Goal: Task Accomplishment & Management: Manage account settings

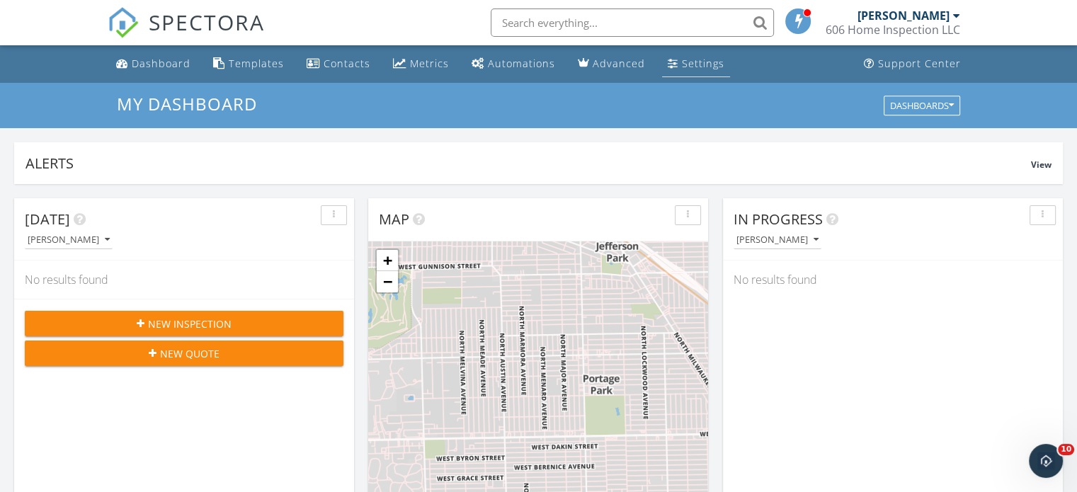
click at [700, 64] on div "Settings" at bounding box center [703, 63] width 42 height 13
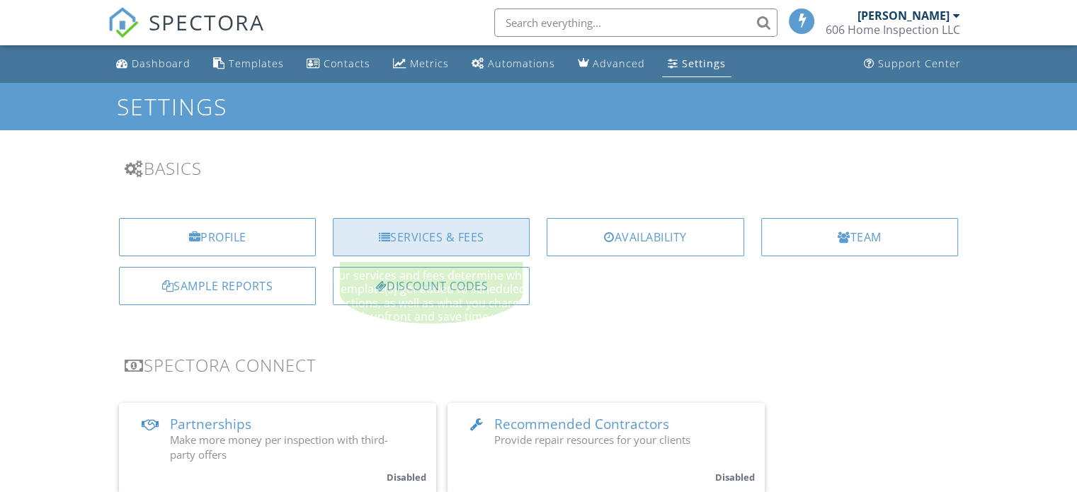
click at [440, 223] on div "Services & Fees" at bounding box center [431, 237] width 197 height 38
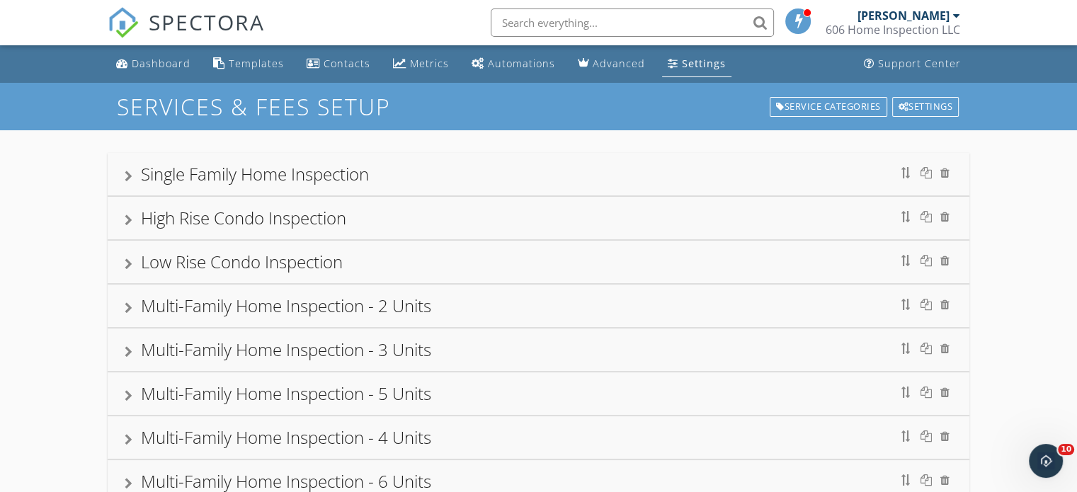
scroll to position [134, 0]
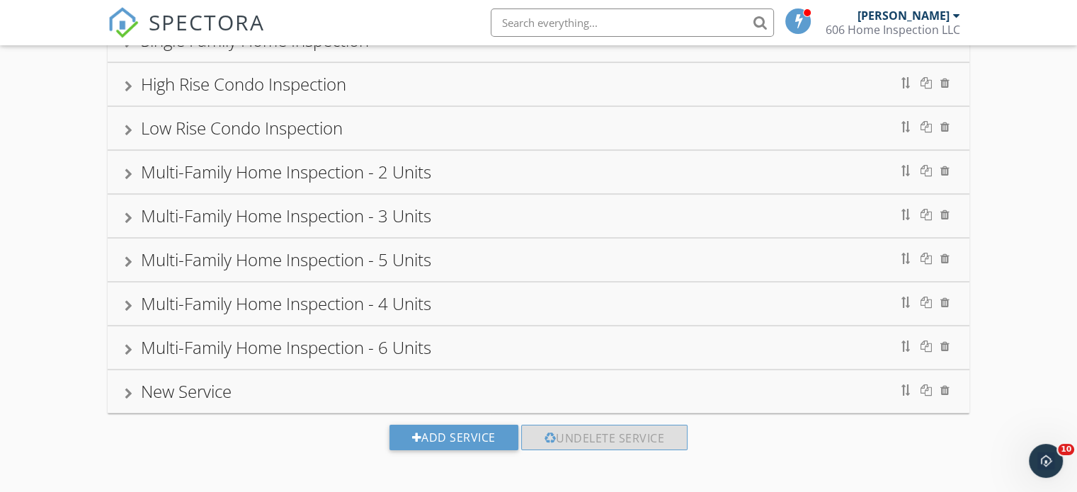
click at [196, 386] on div "New Service" at bounding box center [186, 390] width 91 height 23
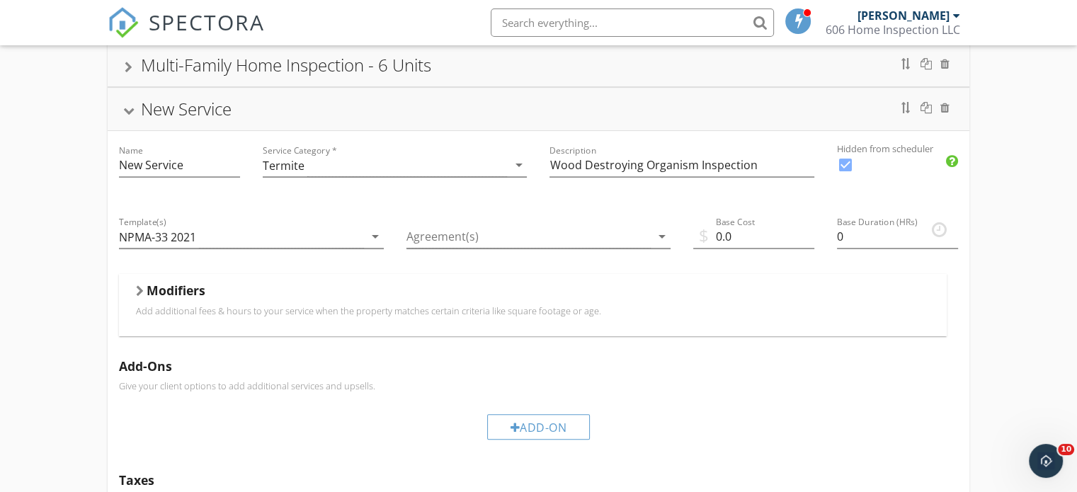
scroll to position [488, 0]
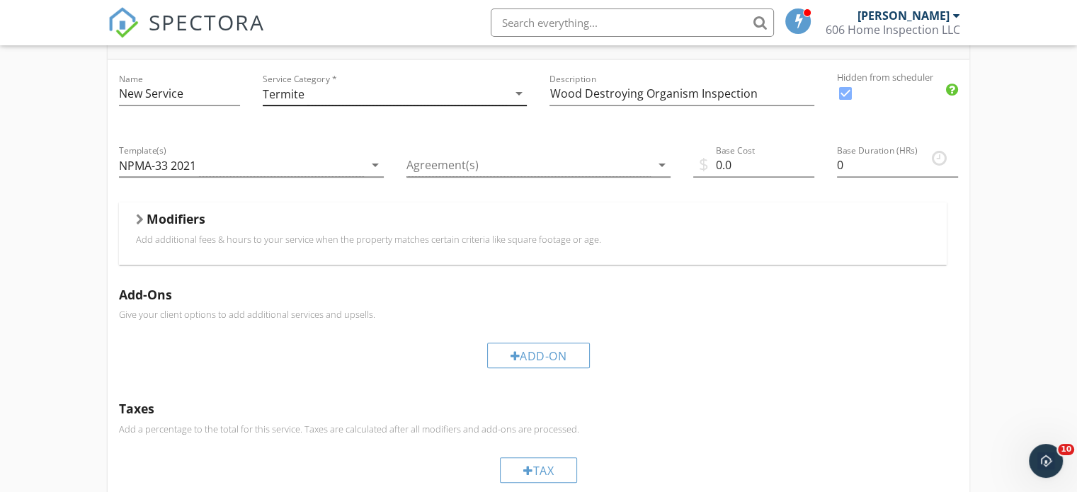
click at [442, 96] on div "Termite" at bounding box center [385, 93] width 245 height 23
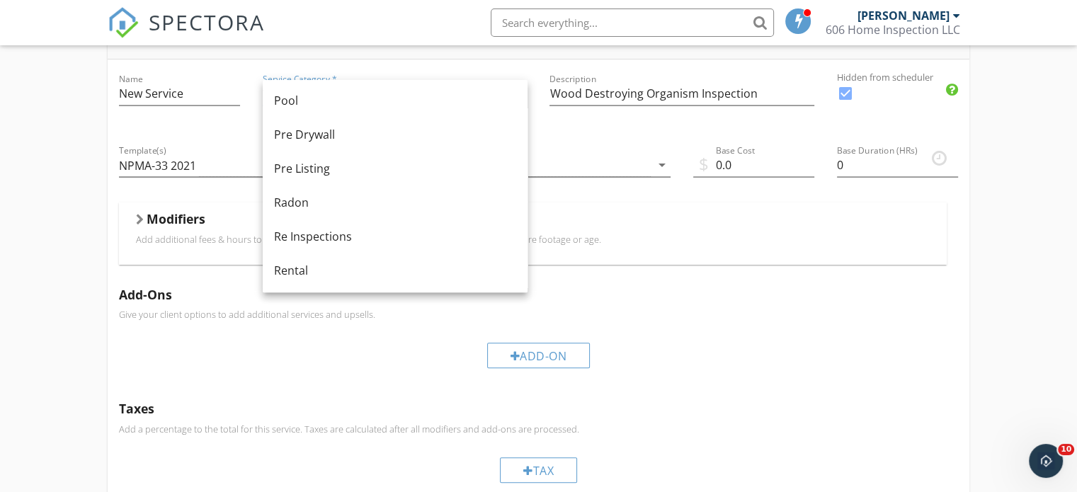
scroll to position [512, 0]
click at [351, 202] on div "Radon" at bounding box center [395, 201] width 242 height 17
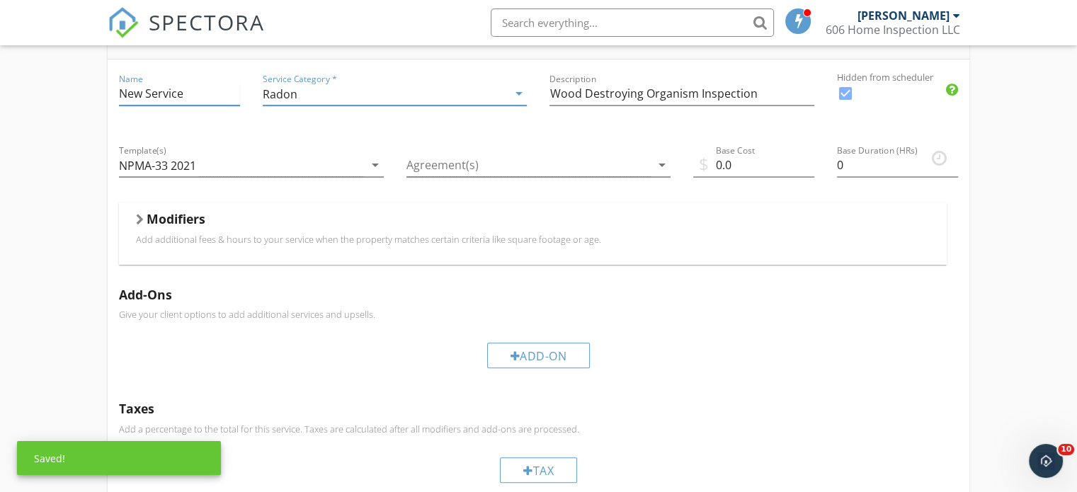
click at [212, 95] on input "New Service" at bounding box center [179, 93] width 121 height 23
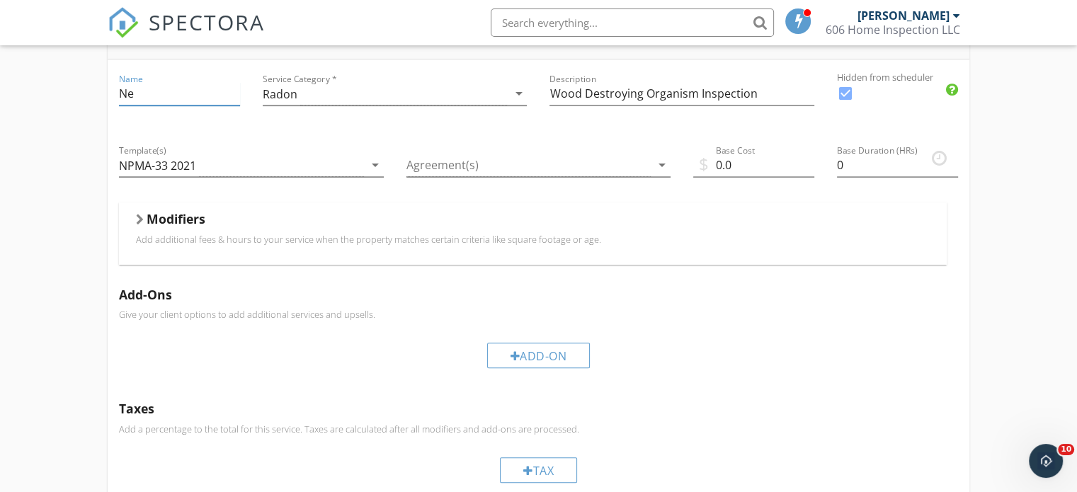
type input "N"
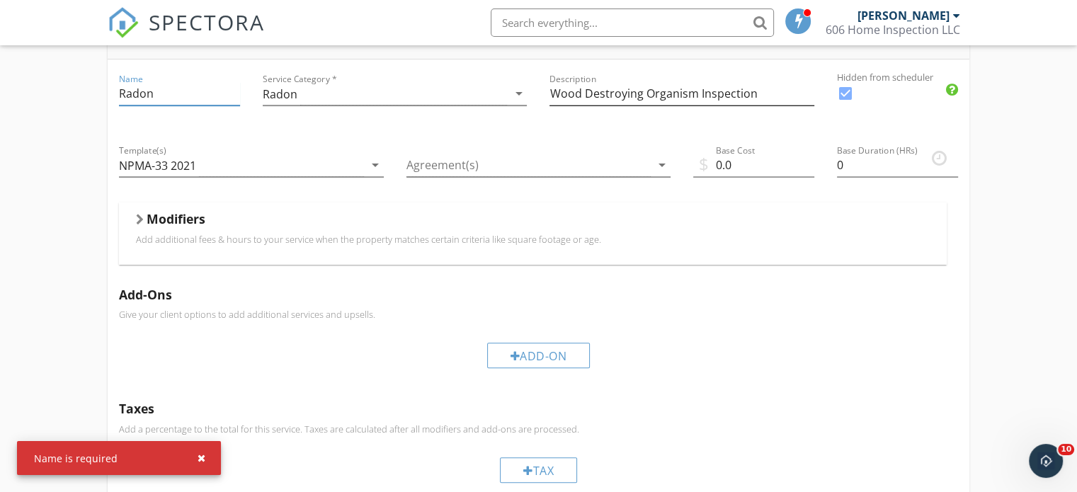
type input "Radon"
click at [648, 84] on input "Wood Destroying Organism Inspection" at bounding box center [681, 93] width 265 height 23
click at [771, 98] on input "Wood Destroying Organism Inspection" at bounding box center [681, 93] width 265 height 23
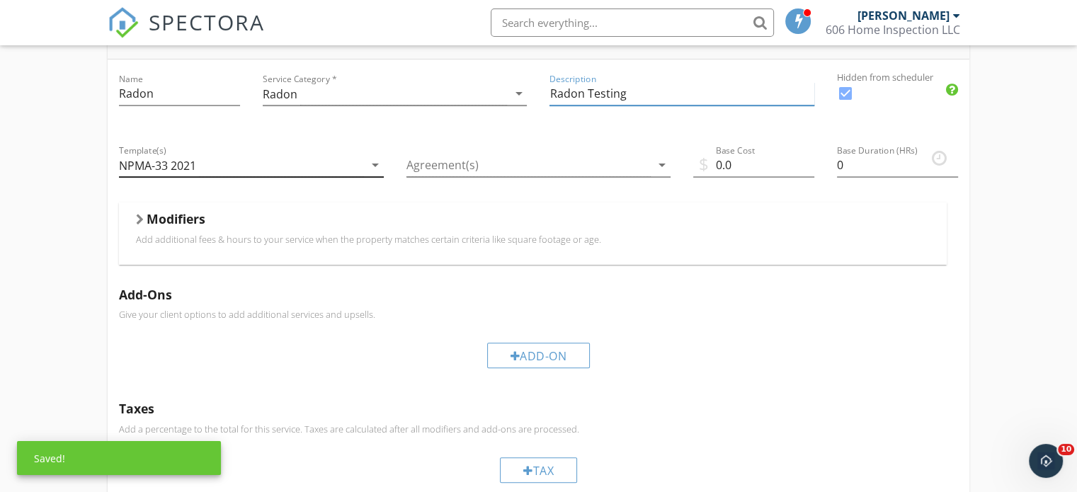
type input "Radon Testing"
click at [287, 166] on div "NPMA-33 2021" at bounding box center [241, 165] width 245 height 23
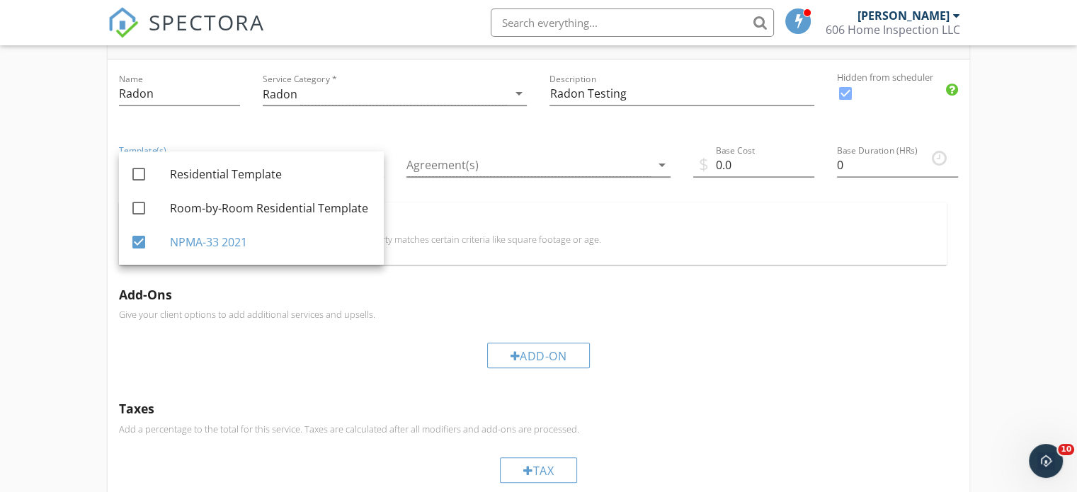
click at [394, 316] on div "Add-Ons Give your client options to add additional services and upsells. Add-On" at bounding box center [538, 333] width 861 height 114
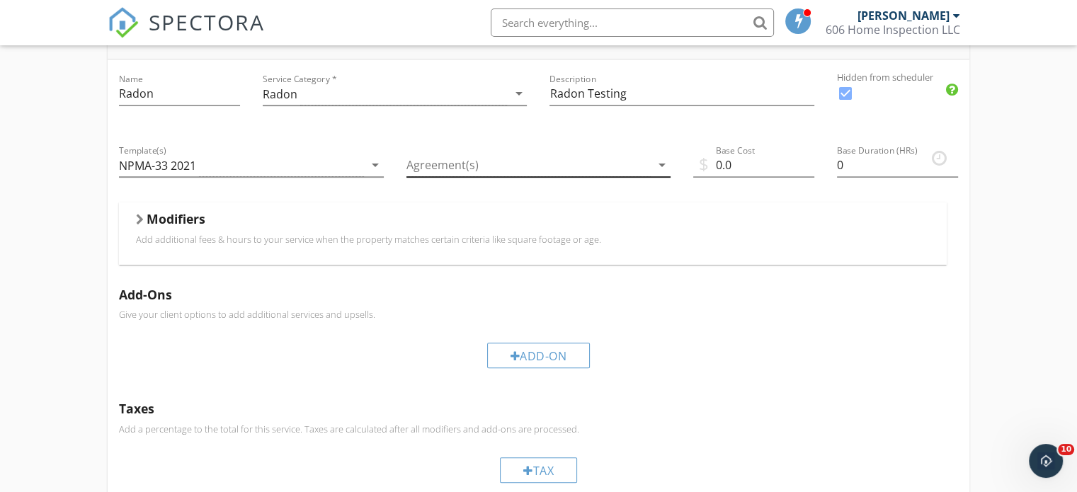
click at [521, 158] on div at bounding box center [528, 165] width 245 height 23
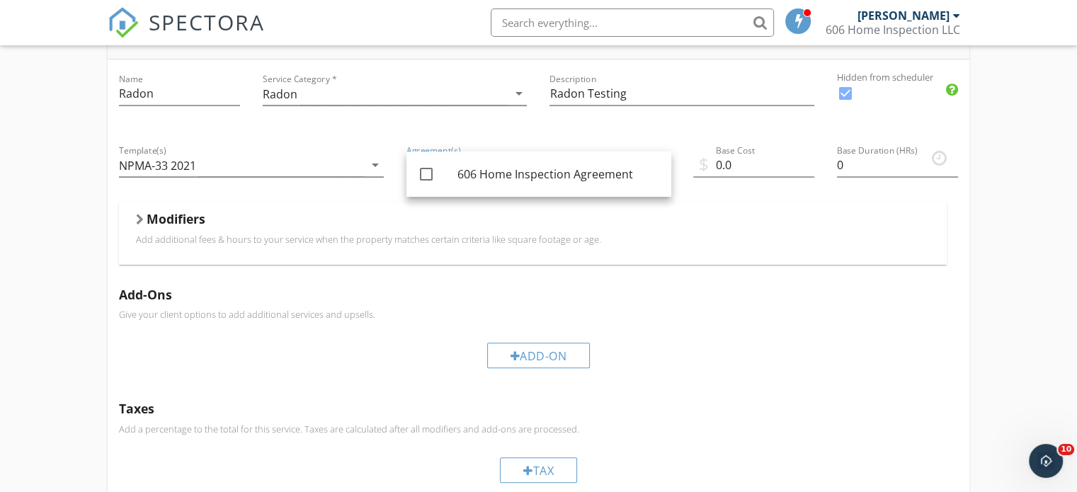
click at [762, 365] on div "Add-On" at bounding box center [538, 354] width 839 height 47
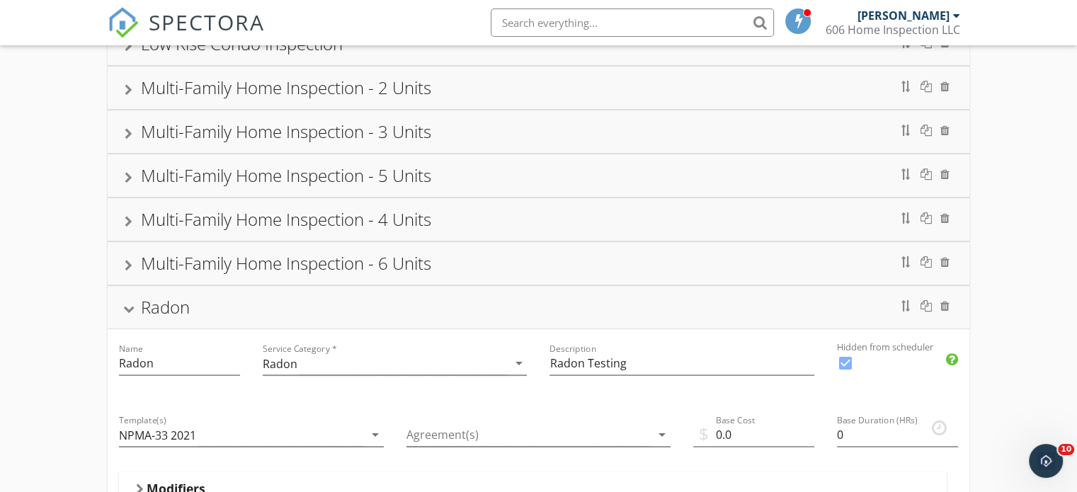
scroll to position [190, 0]
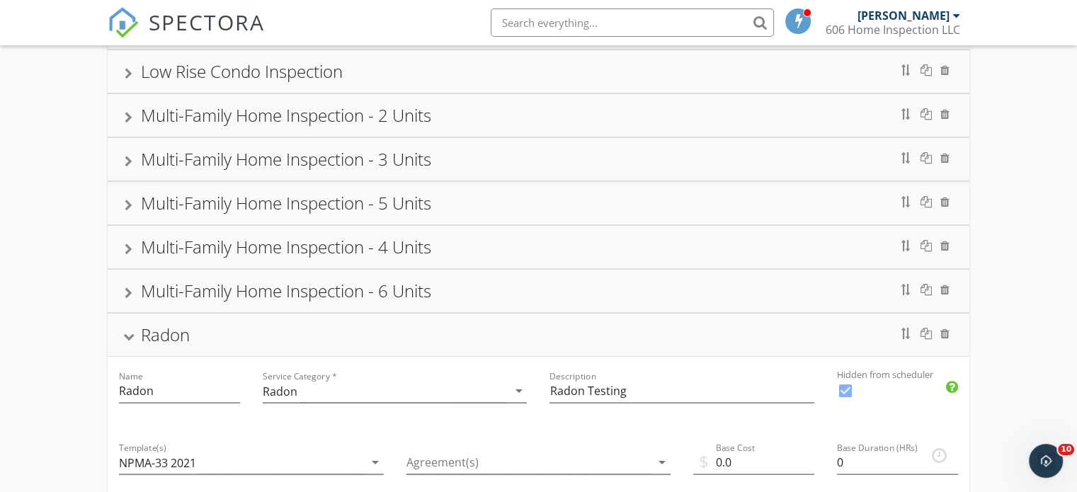
click at [939, 330] on div at bounding box center [922, 333] width 60 height 23
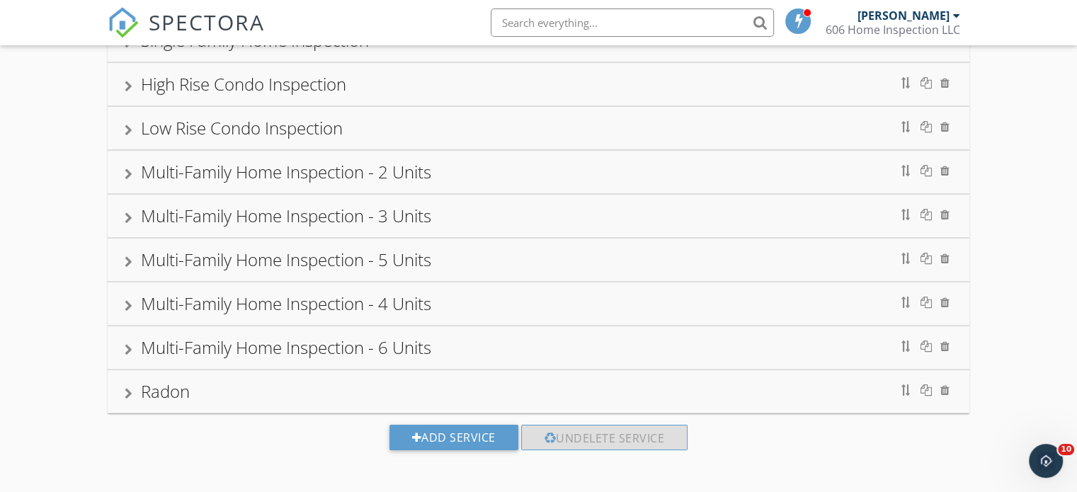
scroll to position [0, 0]
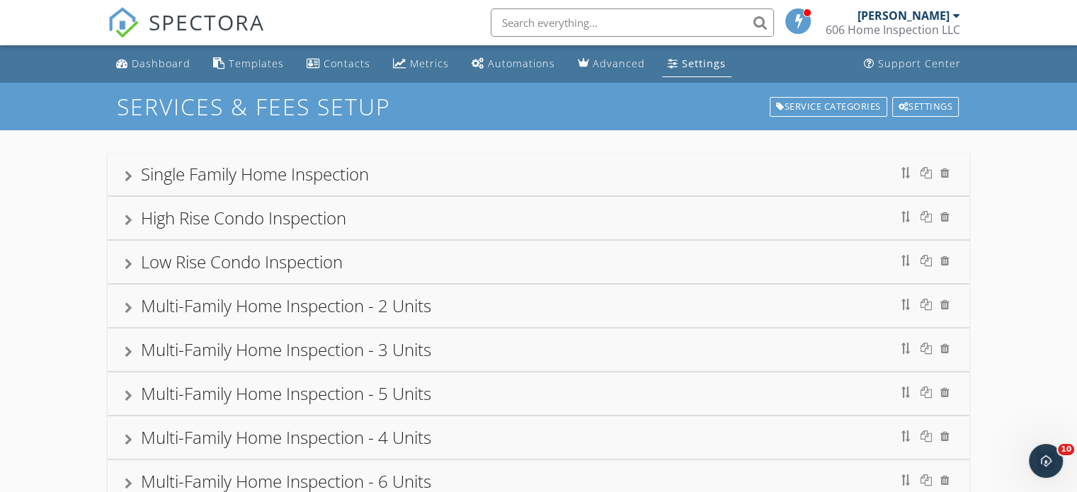
click at [309, 179] on div "Single Family Home Inspection" at bounding box center [255, 173] width 228 height 23
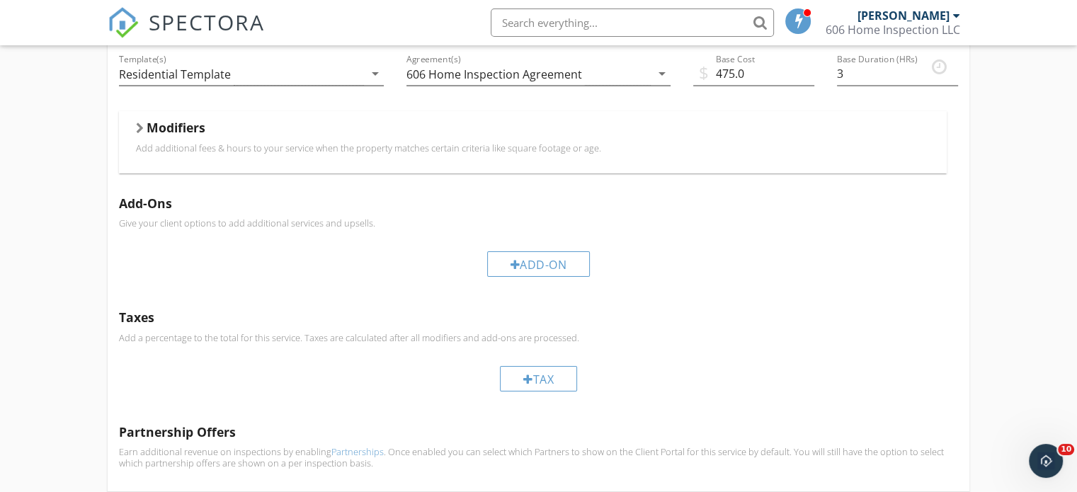
scroll to position [249, 0]
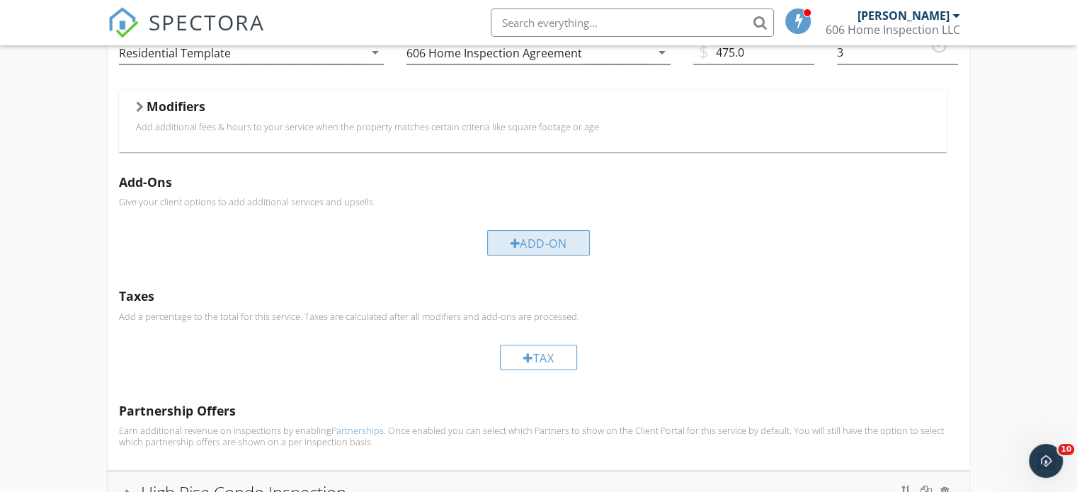
click at [532, 243] on div "Add-On" at bounding box center [538, 242] width 103 height 25
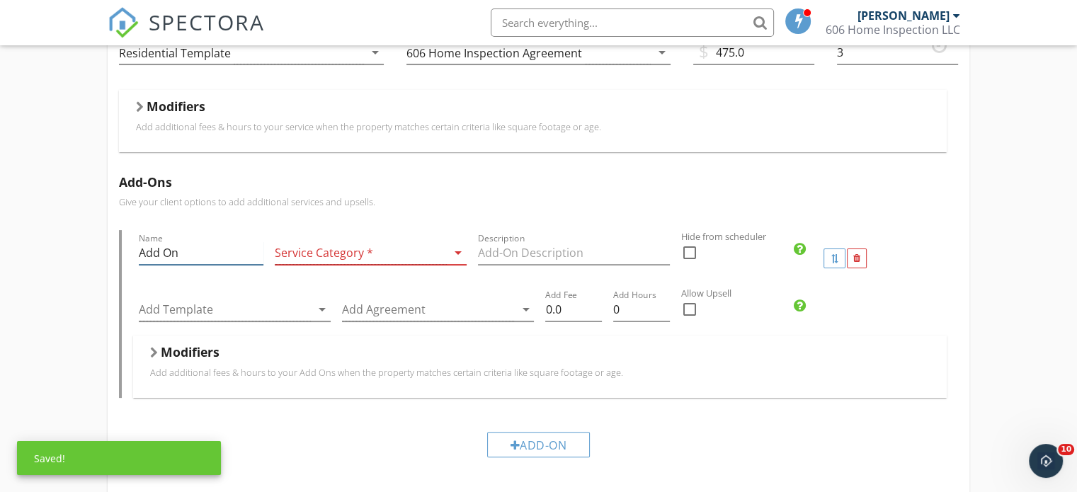
click at [209, 257] on input "Add On" at bounding box center [201, 252] width 124 height 23
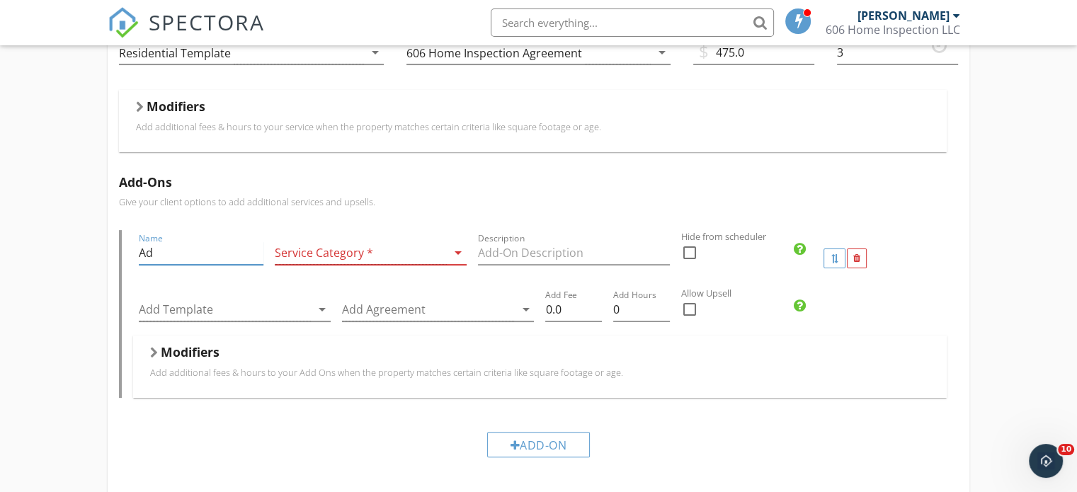
type input "A"
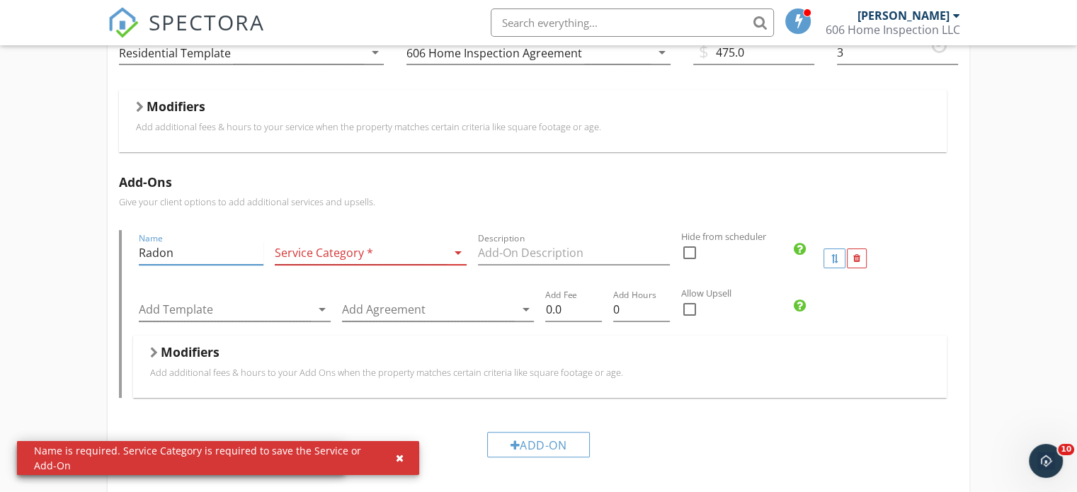
type input "Radon"
click at [342, 246] on div at bounding box center [361, 252] width 172 height 23
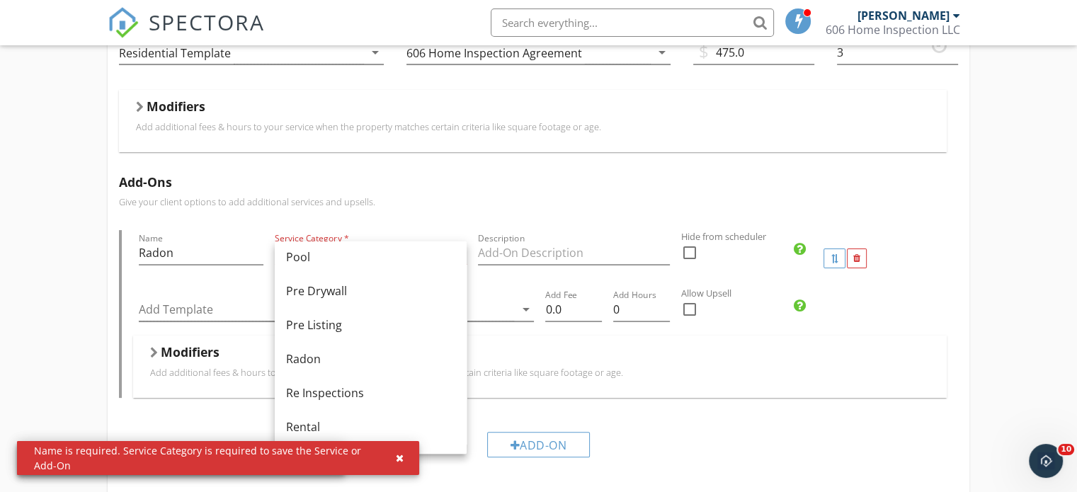
scroll to position [515, 0]
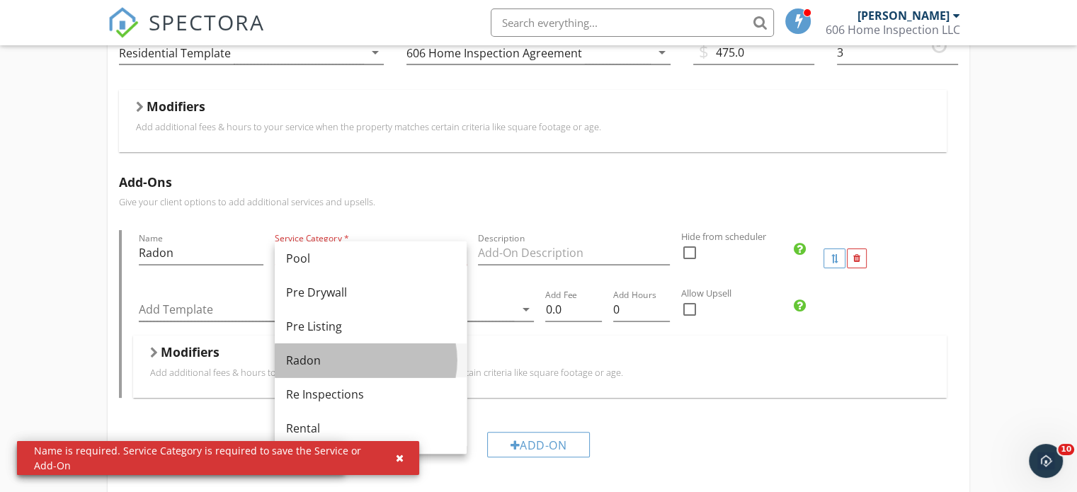
click at [372, 354] on div "Radon" at bounding box center [370, 360] width 169 height 17
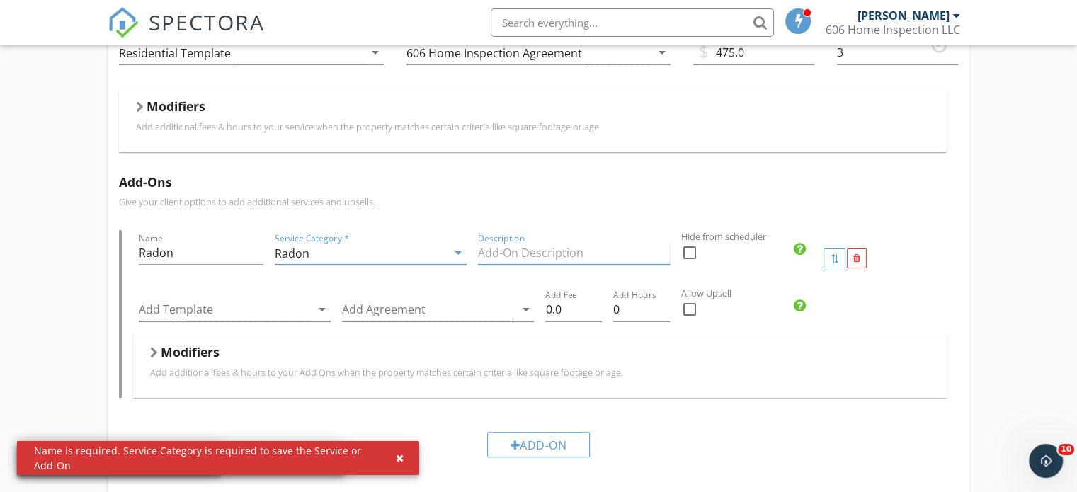
click at [541, 260] on input "Description" at bounding box center [574, 252] width 192 height 23
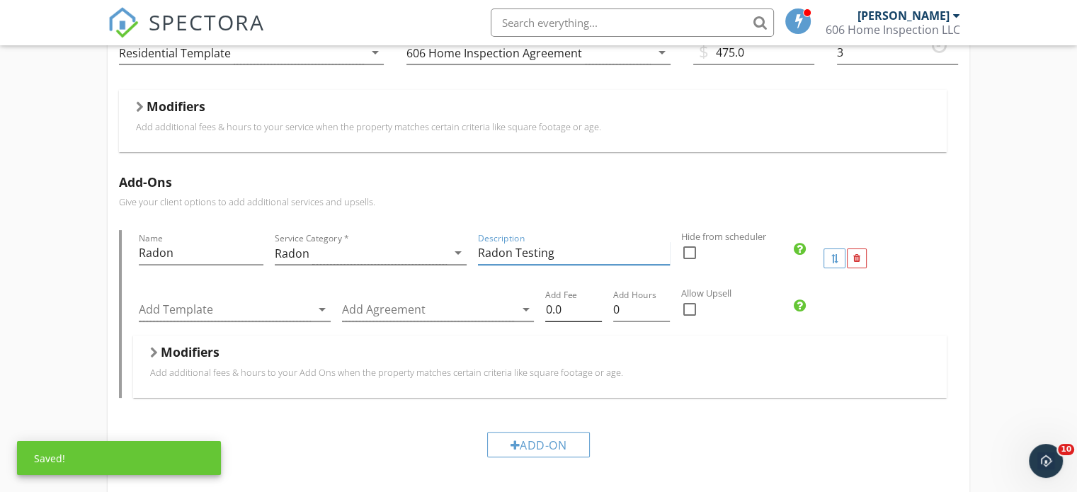
type input "Radon Testing"
click at [566, 311] on input "0.0" at bounding box center [573, 309] width 57 height 23
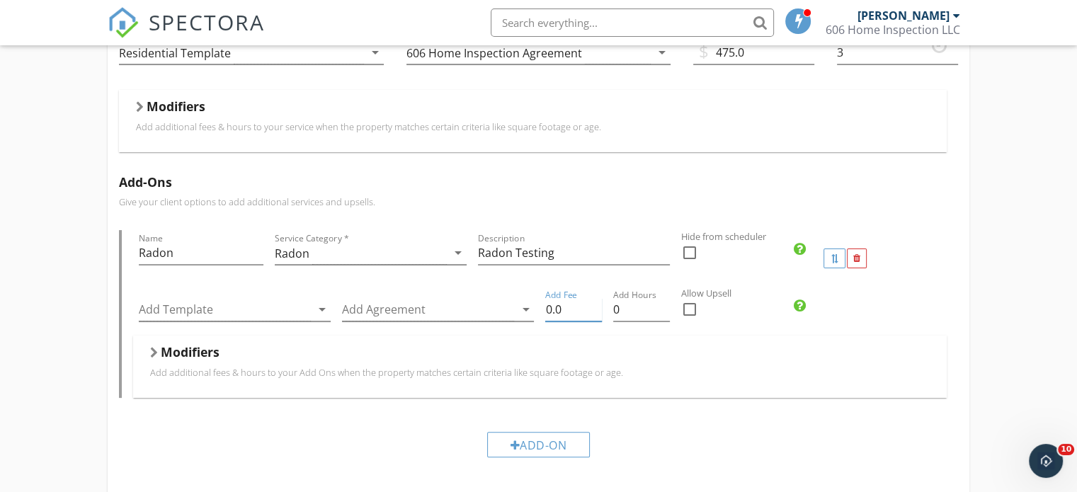
type input "0"
type input "200"
click at [237, 250] on input "Radon" at bounding box center [201, 252] width 124 height 23
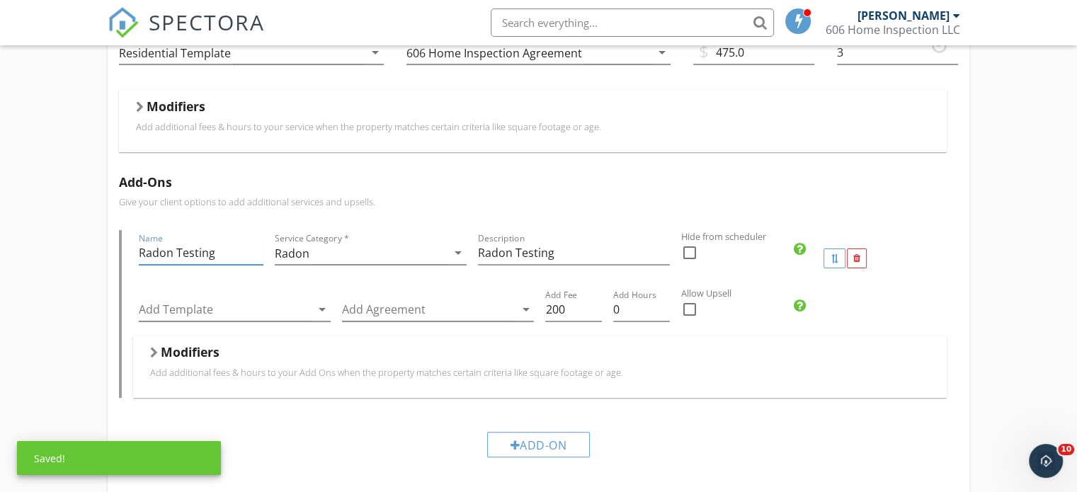
type input "Radon Testing"
click at [475, 247] on div "Description Radon Testing" at bounding box center [573, 258] width 203 height 57
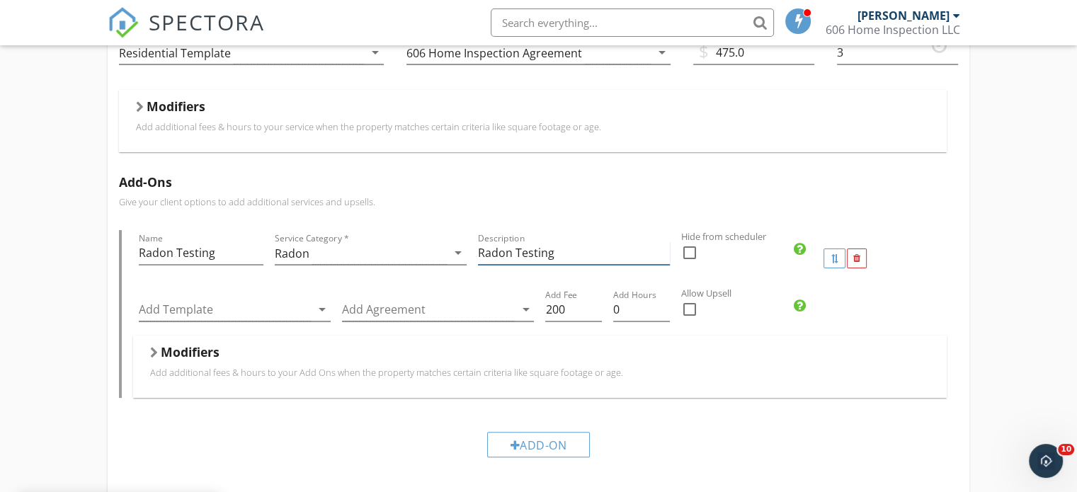
click at [478, 250] on input "Radon Testing" at bounding box center [574, 252] width 192 height 23
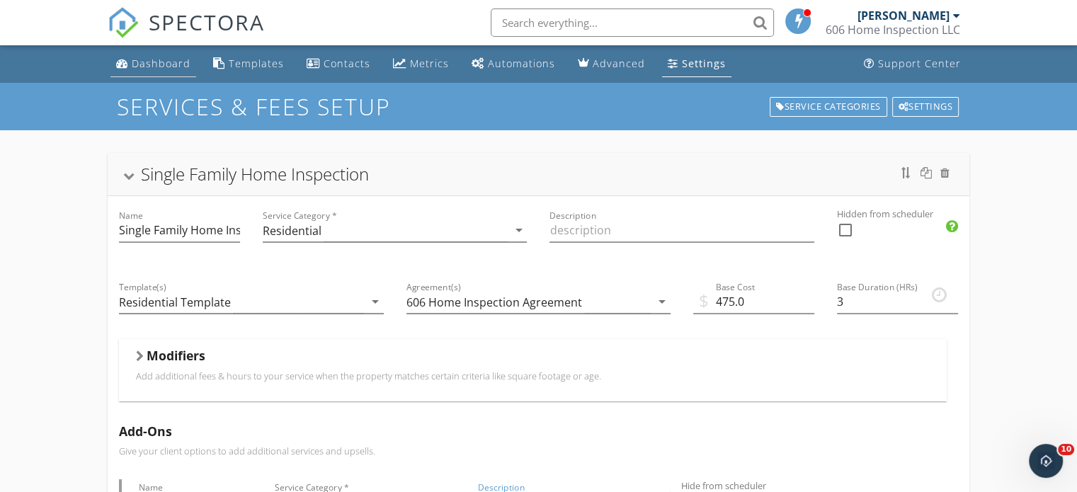
type input "Short Term Radon Testing"
click at [165, 57] on div "Dashboard" at bounding box center [161, 63] width 59 height 13
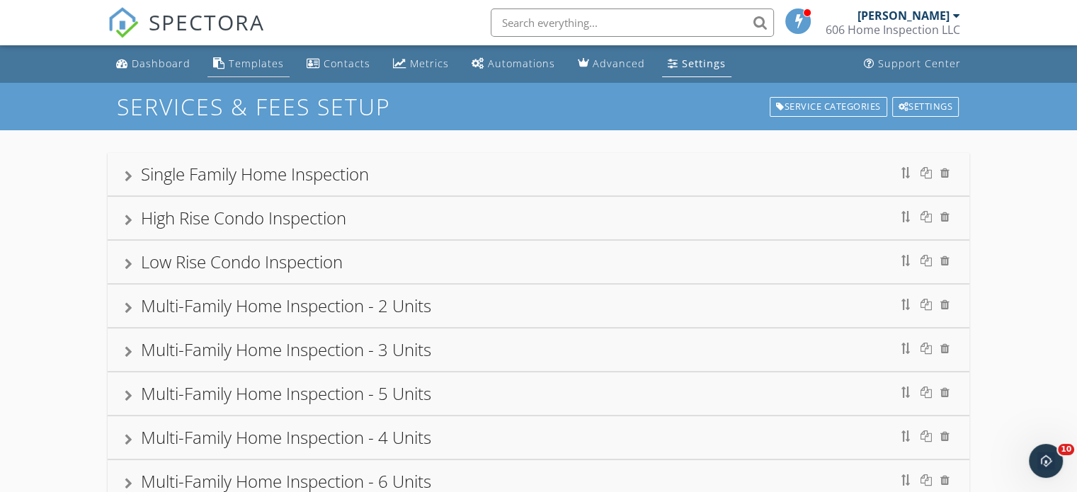
click at [264, 74] on link "Templates" at bounding box center [248, 64] width 82 height 26
click at [173, 57] on div "Dashboard" at bounding box center [161, 63] width 59 height 13
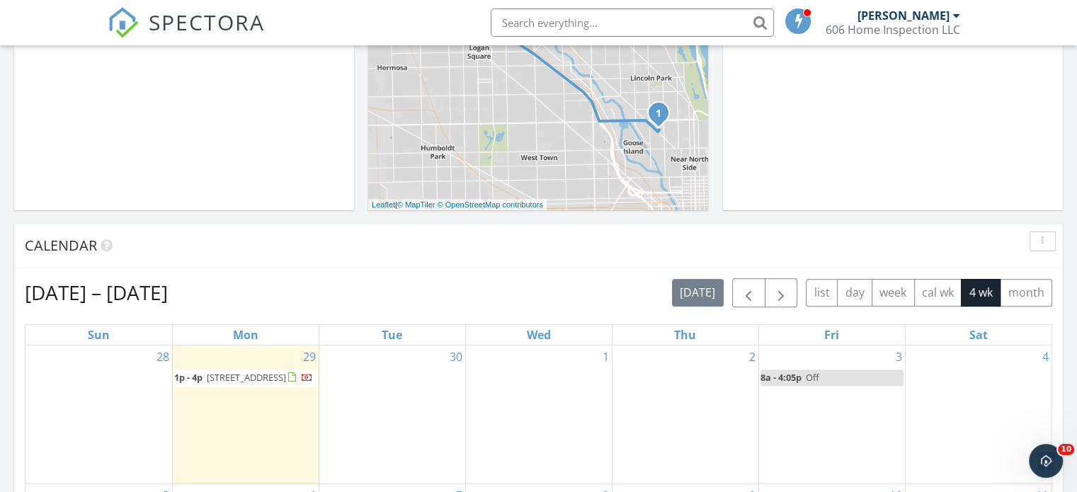
scroll to position [399, 0]
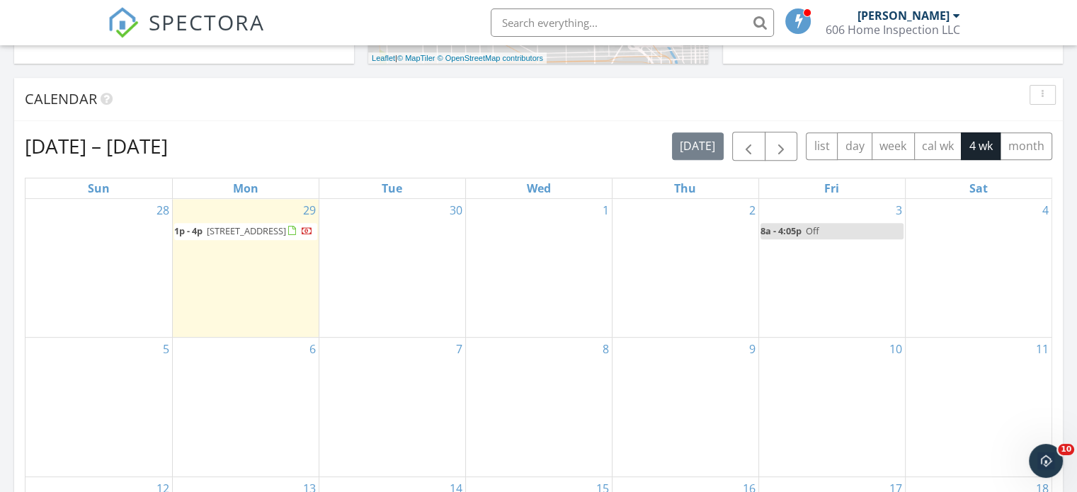
scroll to position [546, 0]
click at [837, 231] on link "8a - 4:05p Off" at bounding box center [831, 230] width 143 height 16
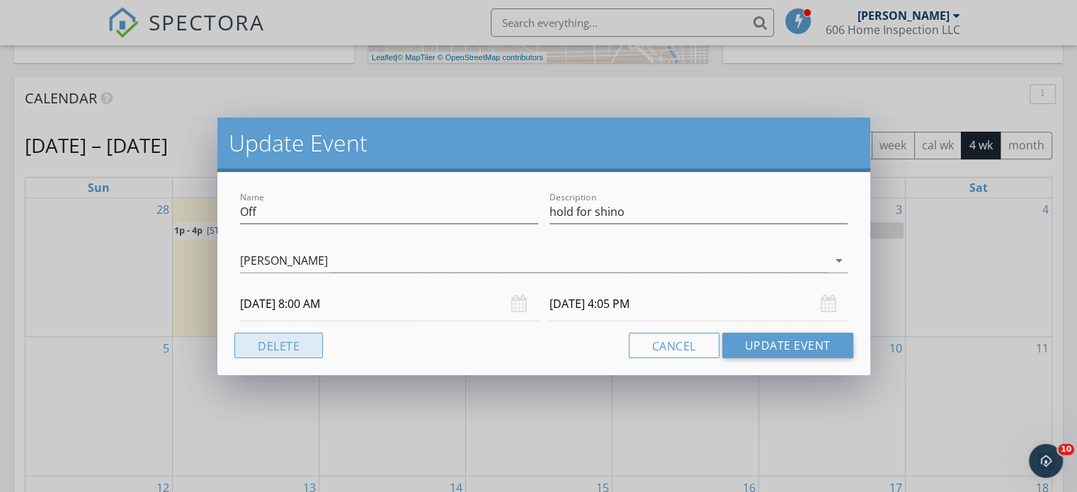
click at [302, 345] on button "Delete" at bounding box center [278, 345] width 88 height 25
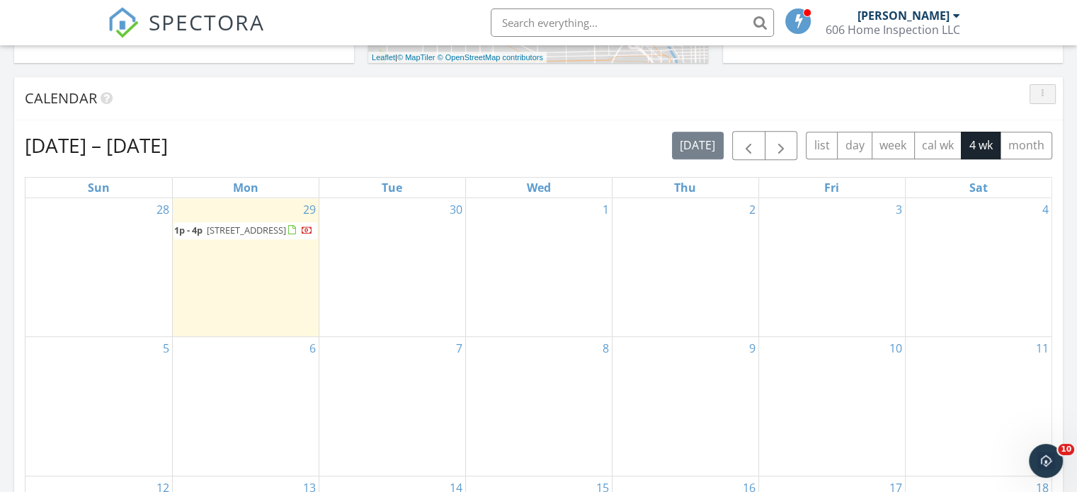
click at [1046, 98] on div "button" at bounding box center [1042, 94] width 13 height 10
click at [1022, 132] on div "Refresh" at bounding box center [1029, 125] width 51 height 17
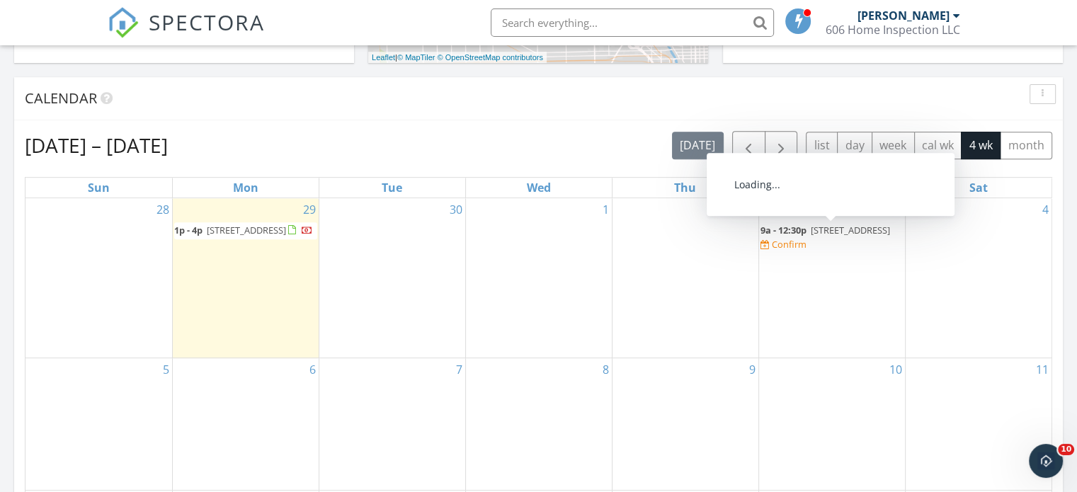
click at [845, 225] on span "1653 W North Ave, Chicago 60622" at bounding box center [849, 230] width 79 height 13
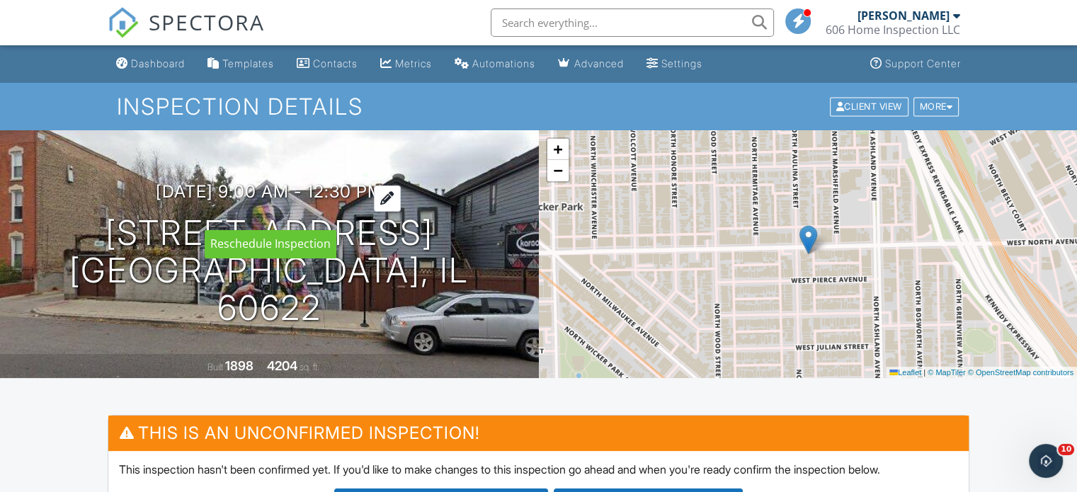
click at [401, 211] on div at bounding box center [387, 198] width 27 height 26
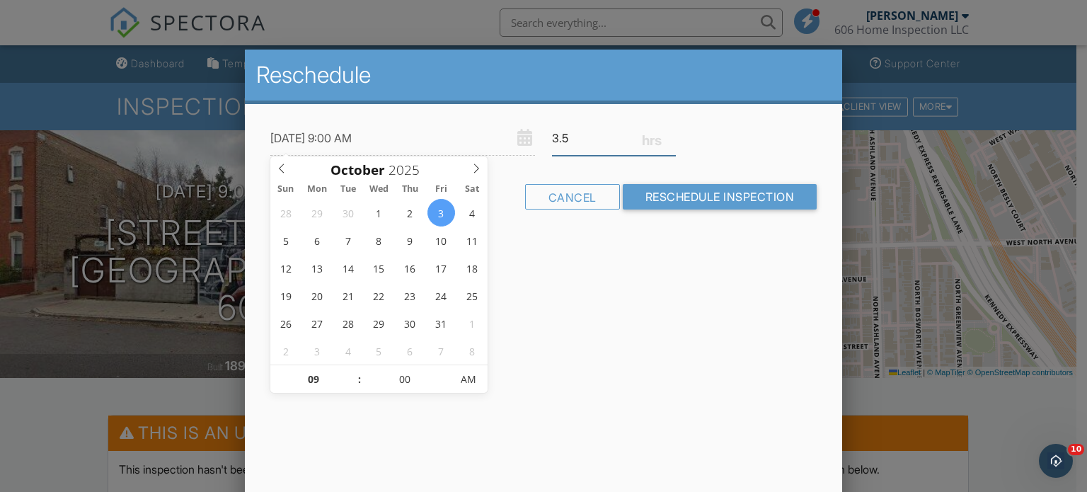
click at [580, 138] on input "3.5" at bounding box center [614, 138] width 124 height 35
type input "3"
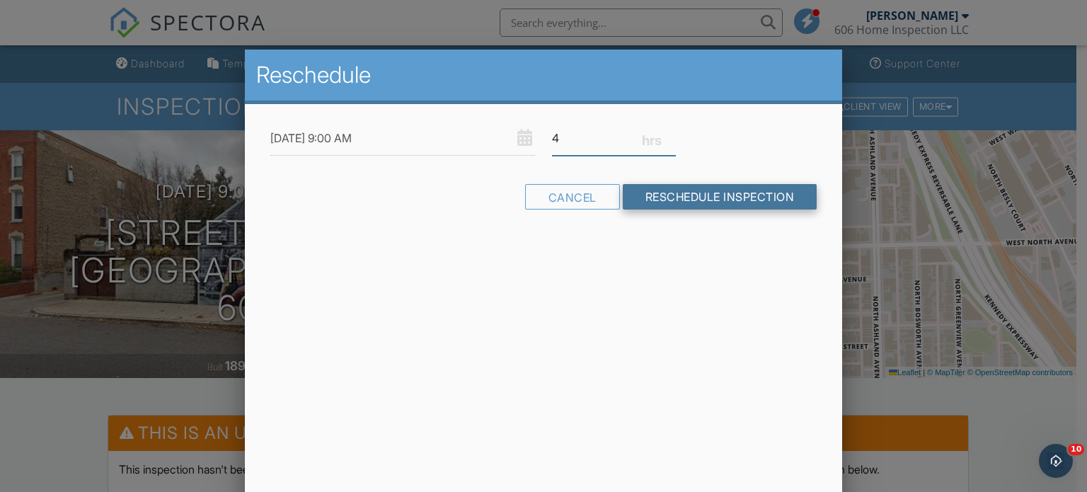
type input "4"
click at [675, 201] on input "Reschedule Inspection" at bounding box center [720, 196] width 195 height 25
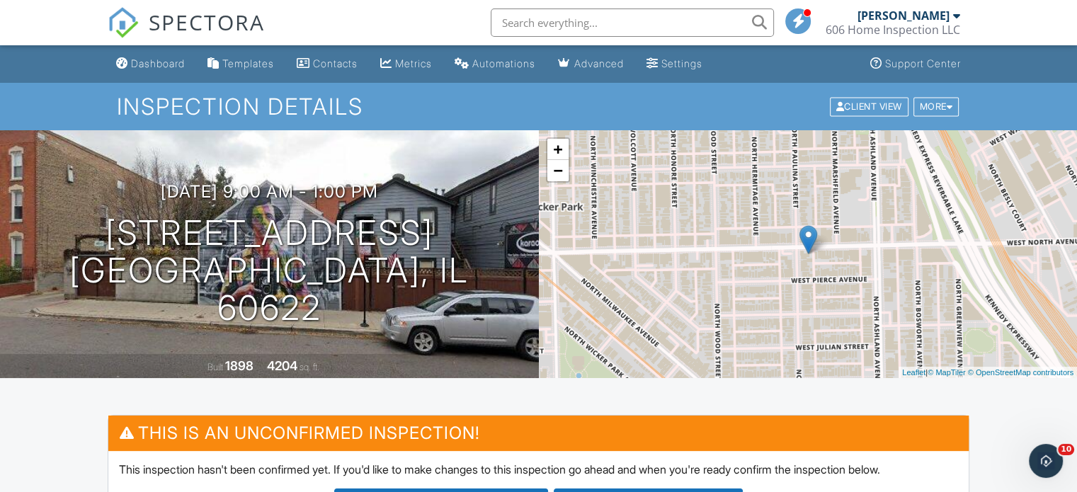
scroll to position [258, 0]
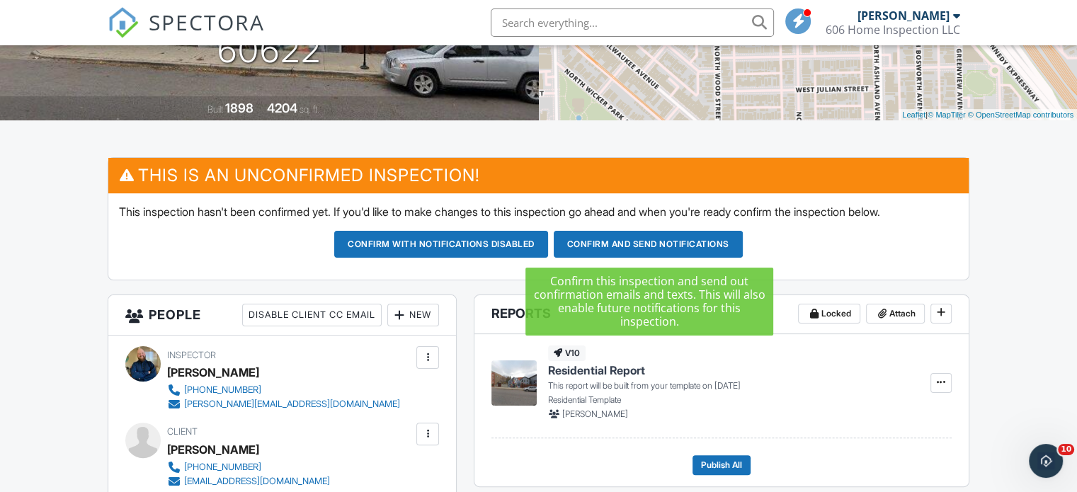
click at [660, 241] on button "Confirm and send notifications" at bounding box center [648, 244] width 189 height 27
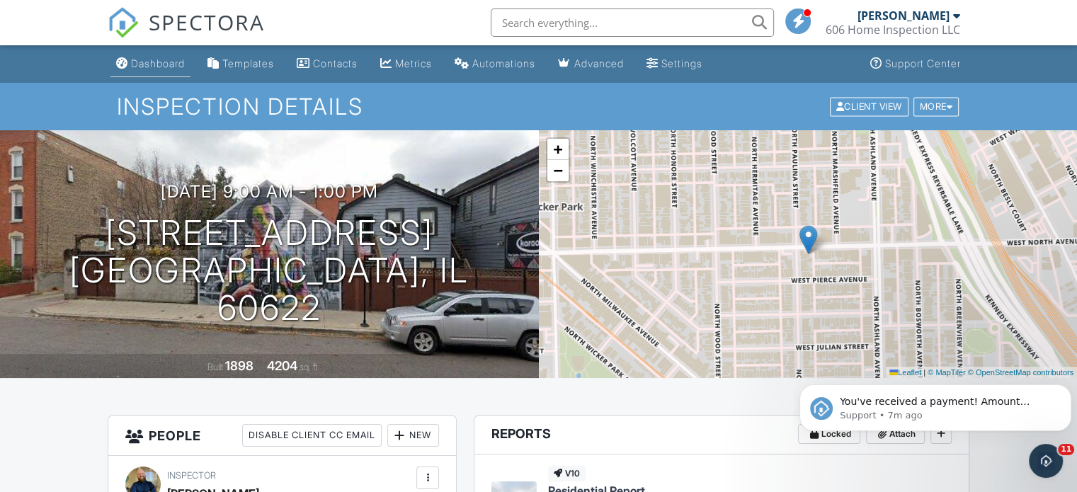
click at [154, 69] on div "Dashboard" at bounding box center [158, 63] width 54 height 12
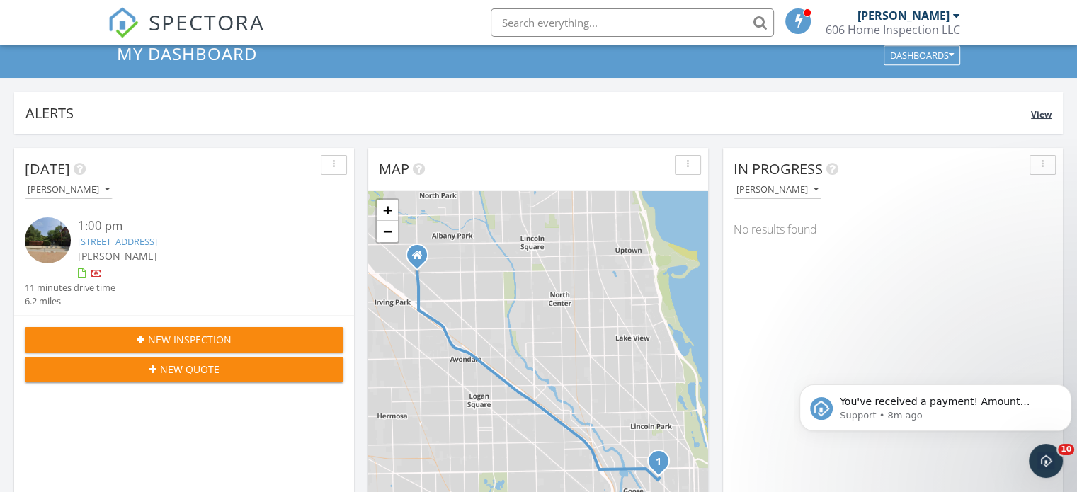
drag, startPoint x: 0, startPoint y: 0, endPoint x: 394, endPoint y: 107, distance: 407.8
click at [394, 107] on div "Alerts" at bounding box center [527, 112] width 1005 height 19
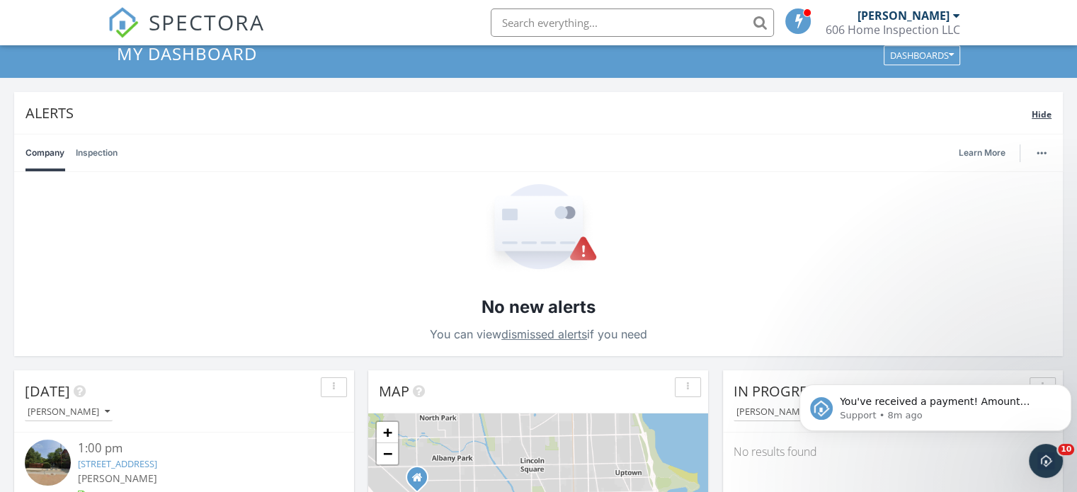
click at [391, 101] on div "Alerts Hide" at bounding box center [538, 113] width 1048 height 42
